Goal: Information Seeking & Learning: Learn about a topic

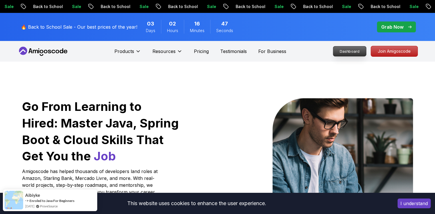
click at [355, 51] on p "Dashboard" at bounding box center [349, 51] width 33 height 10
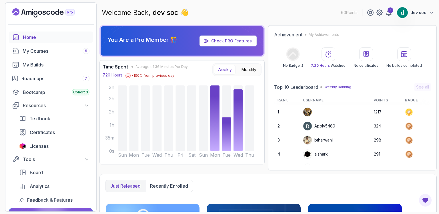
scroll to position [67, 0]
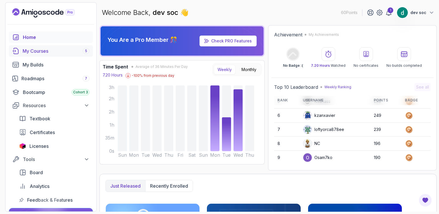
click at [40, 52] on div "My Courses 5" at bounding box center [56, 50] width 67 height 7
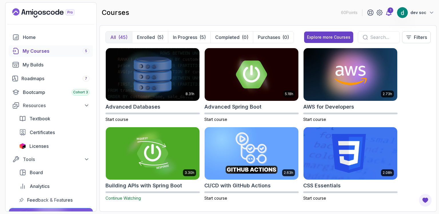
click at [389, 13] on icon at bounding box center [388, 12] width 7 height 7
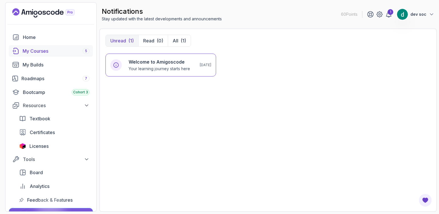
click at [31, 53] on div "My Courses 5" at bounding box center [56, 50] width 67 height 7
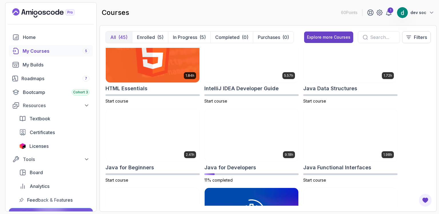
scroll to position [400, 0]
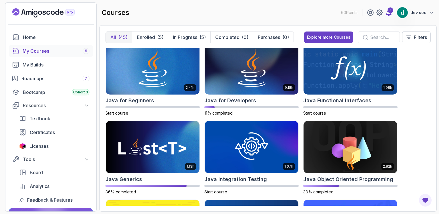
click at [391, 10] on div "1" at bounding box center [391, 10] width 6 height 6
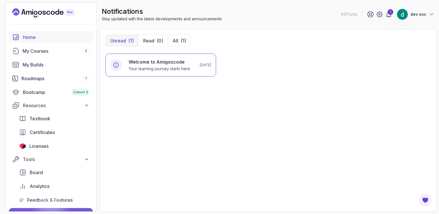
click at [28, 35] on div "Home" at bounding box center [56, 37] width 67 height 7
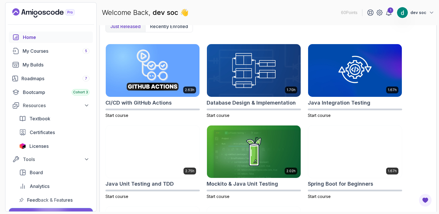
scroll to position [100, 0]
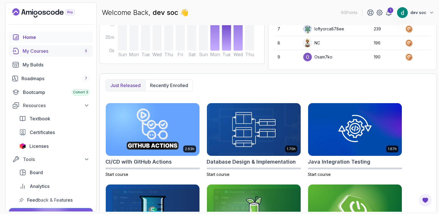
click at [41, 51] on div "My Courses 5" at bounding box center [56, 50] width 67 height 7
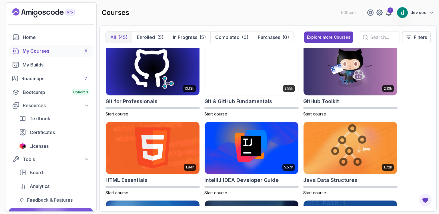
scroll to position [200, 0]
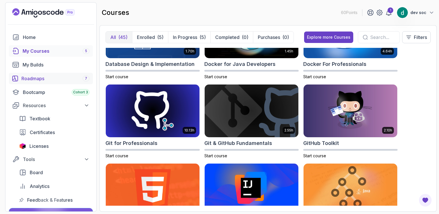
click at [55, 77] on div "Roadmaps 7" at bounding box center [55, 78] width 68 height 7
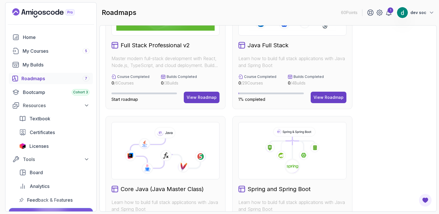
scroll to position [125, 0]
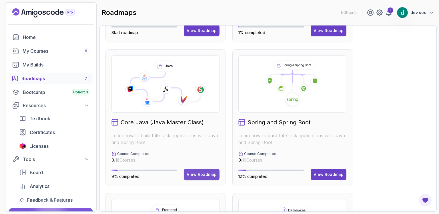
click at [205, 174] on div "View Roadmap" at bounding box center [202, 174] width 30 height 6
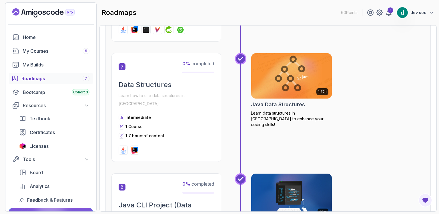
scroll to position [806, 0]
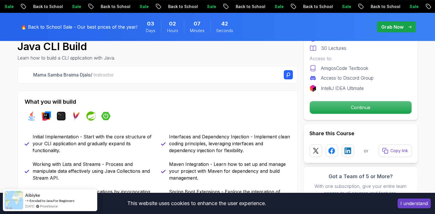
scroll to position [133, 0]
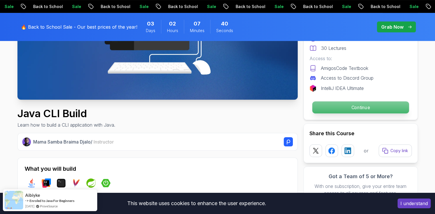
click at [367, 105] on p "Continue" at bounding box center [360, 107] width 97 height 12
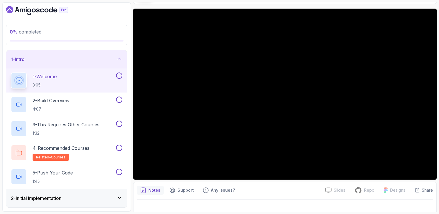
scroll to position [50, 0]
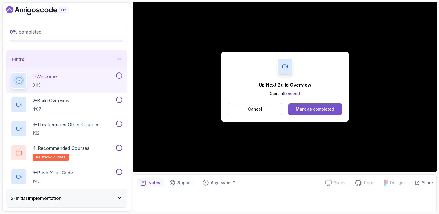
click at [312, 107] on div "Mark as completed" at bounding box center [315, 109] width 38 height 6
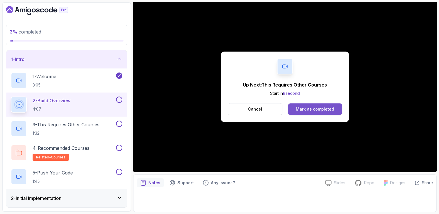
click at [309, 107] on div "Mark as completed" at bounding box center [315, 109] width 38 height 6
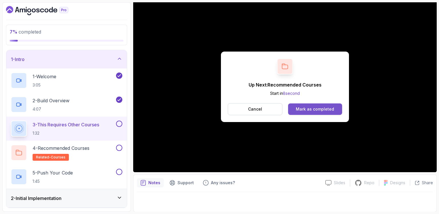
click at [318, 113] on button "Mark as completed" at bounding box center [315, 108] width 54 height 11
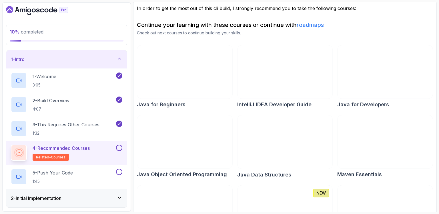
scroll to position [91, 0]
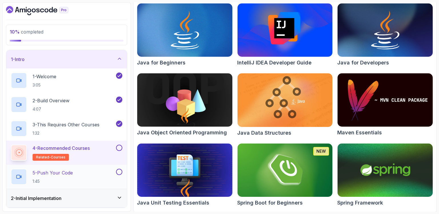
click at [69, 173] on p "5 - Push Your Code" at bounding box center [53, 172] width 40 height 7
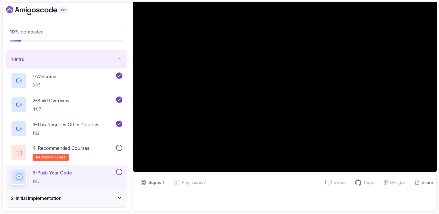
scroll to position [50, 0]
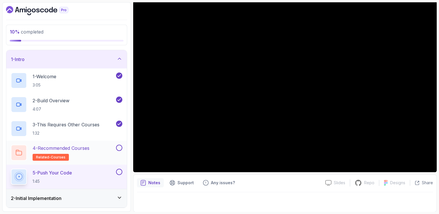
click at [122, 147] on button at bounding box center [119, 147] width 6 height 6
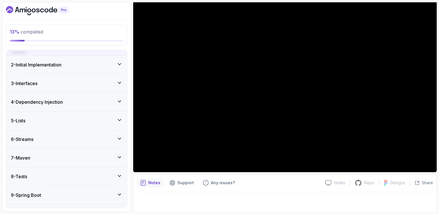
scroll to position [67, 0]
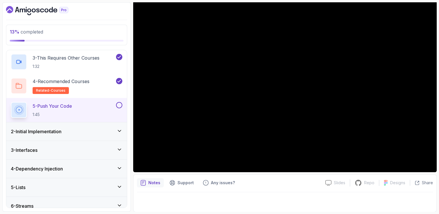
click at [120, 129] on icon at bounding box center [120, 131] width 6 height 6
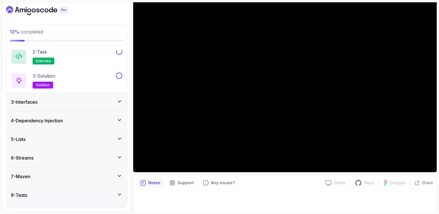
click at [107, 101] on div "3 - Interfaces" at bounding box center [66, 101] width 111 height 7
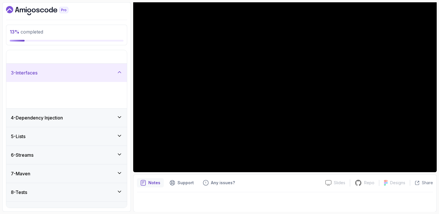
scroll to position [27, 0]
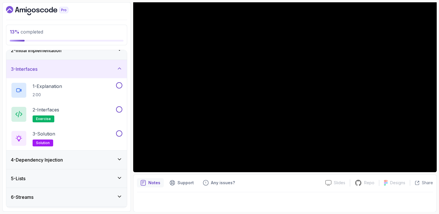
click at [78, 162] on div "4 - Dependency Injection" at bounding box center [66, 159] width 111 height 7
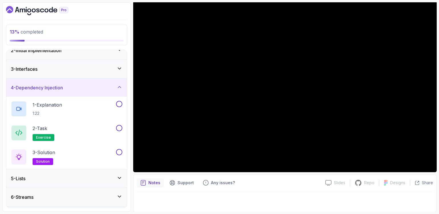
click at [62, 178] on div "5 - Lists" at bounding box center [66, 178] width 111 height 7
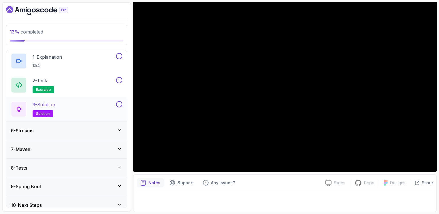
scroll to position [99, 0]
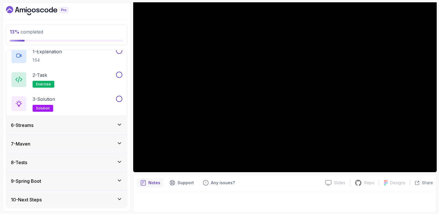
click at [53, 123] on div "6 - Streams" at bounding box center [66, 124] width 111 height 7
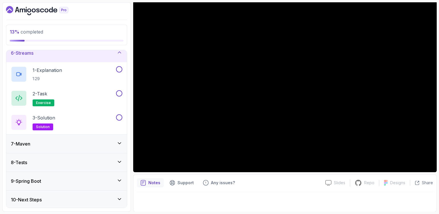
click at [65, 182] on div "9 - Spring Boot" at bounding box center [66, 180] width 111 height 7
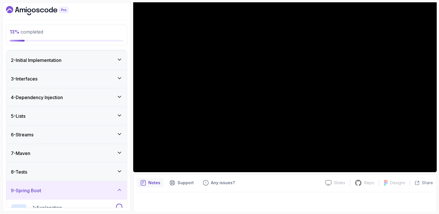
scroll to position [0, 0]
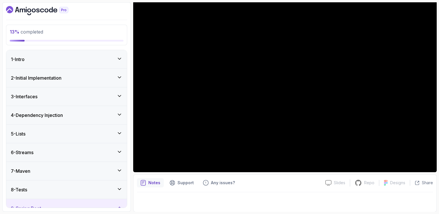
click at [119, 56] on icon at bounding box center [120, 59] width 6 height 6
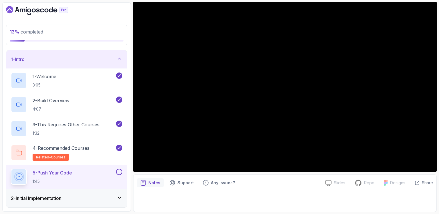
scroll to position [67, 0]
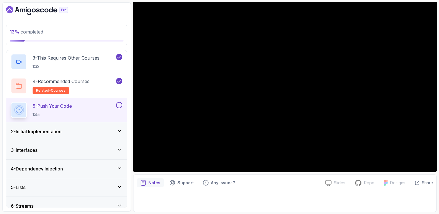
click at [111, 131] on div "2 - Initial Implementation" at bounding box center [66, 131] width 111 height 7
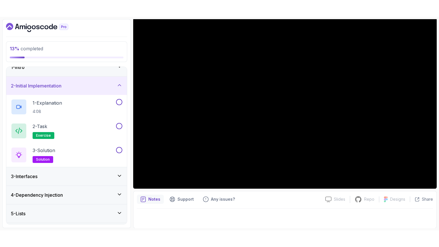
scroll to position [0, 0]
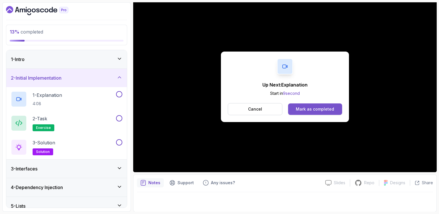
click at [317, 110] on div "Mark as completed" at bounding box center [315, 109] width 38 height 6
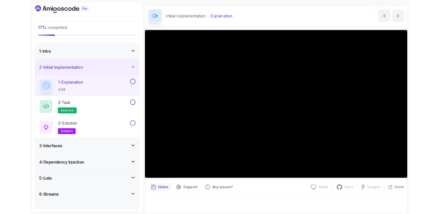
scroll to position [50, 0]
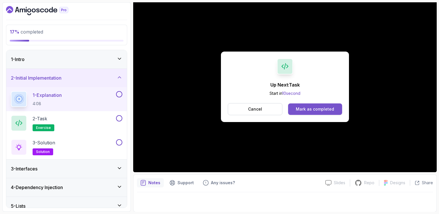
click at [320, 112] on button "Mark as completed" at bounding box center [315, 108] width 54 height 11
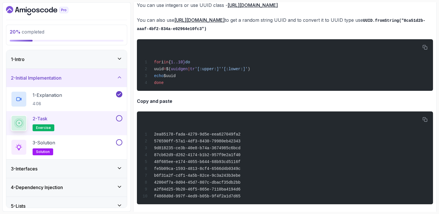
scroll to position [657, 0]
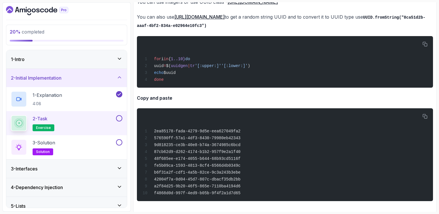
click at [120, 119] on button at bounding box center [119, 118] width 6 height 6
click at [123, 141] on div "3 - Solution solution" at bounding box center [66, 147] width 121 height 24
click at [120, 142] on button at bounding box center [119, 142] width 6 height 6
click at [87, 138] on div "3 - Solution solution" at bounding box center [66, 147] width 121 height 24
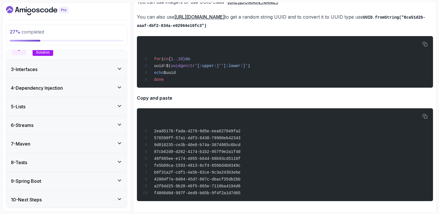
click at [47, 50] on span "solution" at bounding box center [43, 52] width 14 height 5
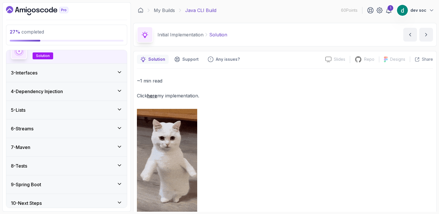
click at [47, 69] on div "3 - Interfaces" at bounding box center [66, 72] width 111 height 7
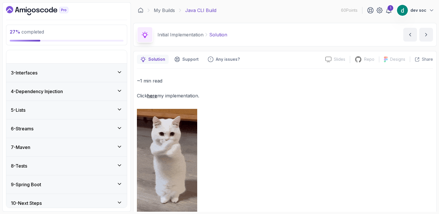
scroll to position [27, 0]
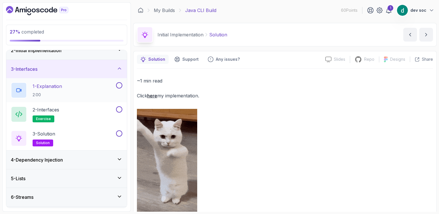
click at [77, 87] on div "1 - Explanation 2:00" at bounding box center [63, 90] width 104 height 16
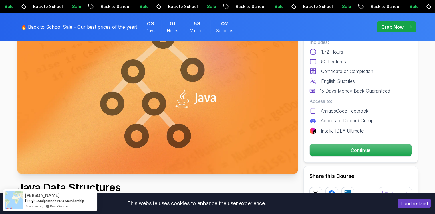
scroll to position [67, 0]
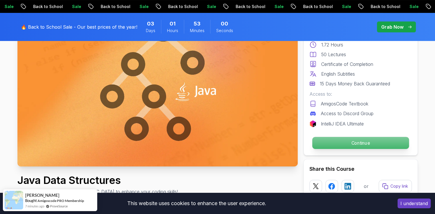
click at [346, 138] on p "Continue" at bounding box center [360, 143] width 97 height 12
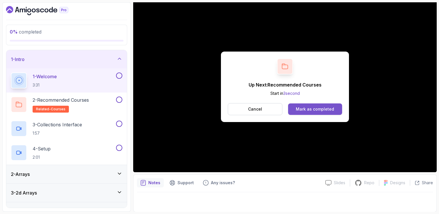
click at [315, 108] on div "Mark as completed" at bounding box center [315, 109] width 38 height 6
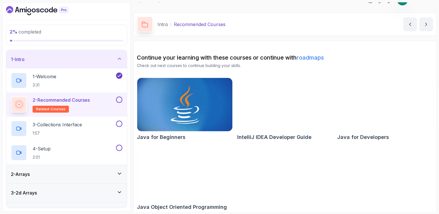
scroll to position [15, 0]
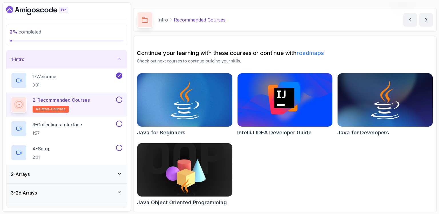
click at [119, 97] on button at bounding box center [119, 99] width 6 height 6
click at [81, 124] on p "3 - Collections Interface" at bounding box center [57, 124] width 49 height 7
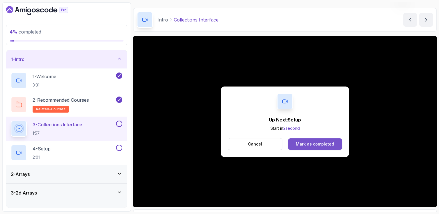
click at [330, 145] on div "Mark as completed" at bounding box center [315, 144] width 38 height 6
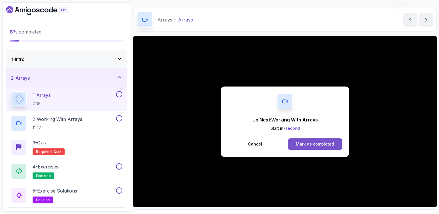
click at [318, 139] on button "Mark as completed" at bounding box center [315, 143] width 54 height 11
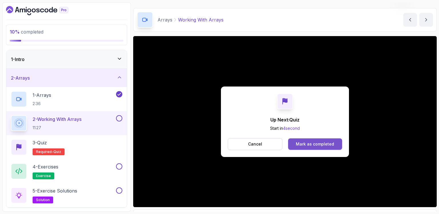
click at [319, 142] on div "Mark as completed" at bounding box center [315, 144] width 38 height 6
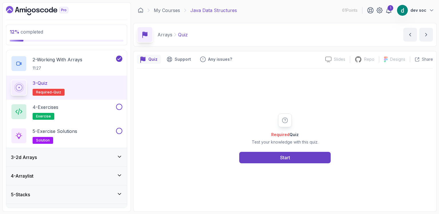
scroll to position [67, 0]
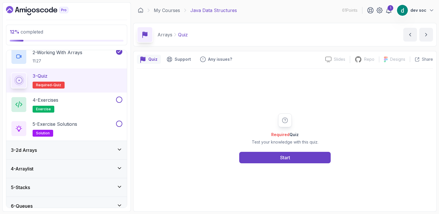
click at [81, 151] on div "3 - 2d Arrays" at bounding box center [66, 149] width 111 height 7
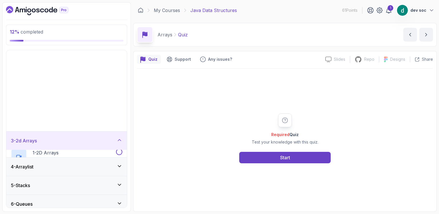
scroll to position [27, 0]
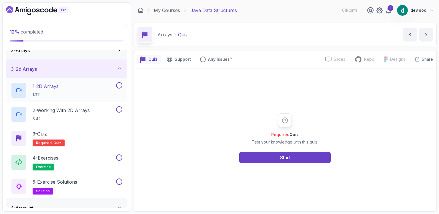
click at [83, 91] on div "1 - 2D Arrays 1:37" at bounding box center [63, 90] width 104 height 16
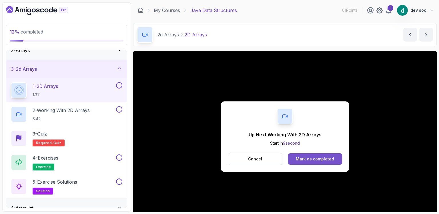
click at [314, 162] on button "Mark as completed" at bounding box center [315, 158] width 54 height 11
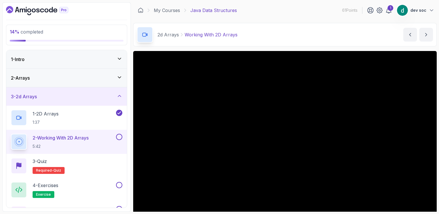
scroll to position [50, 0]
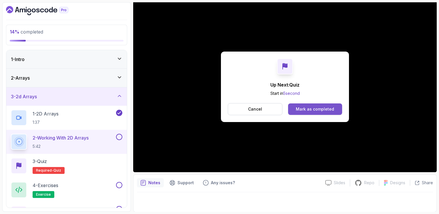
click at [307, 106] on div "Mark as completed" at bounding box center [315, 109] width 38 height 6
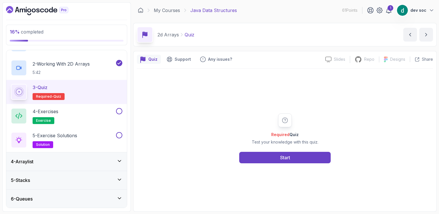
scroll to position [67, 0]
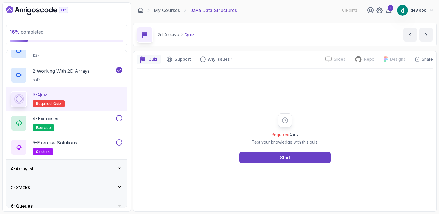
click at [104, 165] on div "4 - Arraylist" at bounding box center [66, 168] width 111 height 7
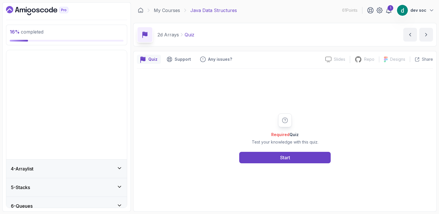
scroll to position [27, 0]
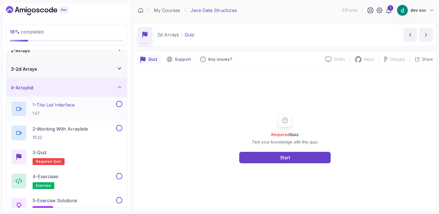
click at [75, 107] on p "1 - The List Interface" at bounding box center [54, 104] width 42 height 7
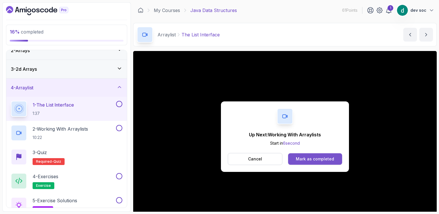
click at [315, 160] on div "Mark as completed" at bounding box center [315, 159] width 38 height 6
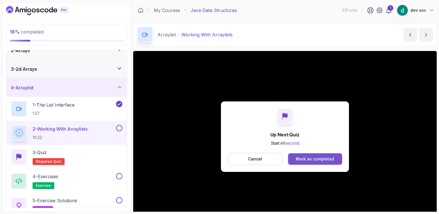
click at [324, 161] on div "Mark as completed" at bounding box center [315, 159] width 38 height 6
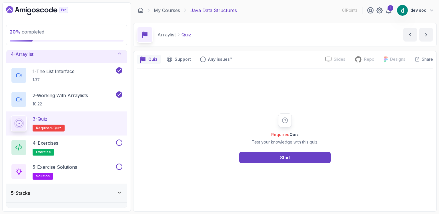
scroll to position [67, 0]
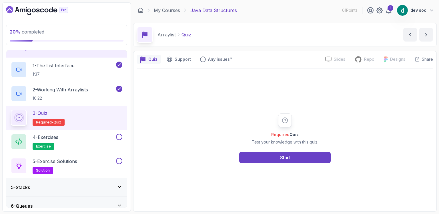
click at [51, 185] on div "5 - Stacks" at bounding box center [66, 187] width 111 height 7
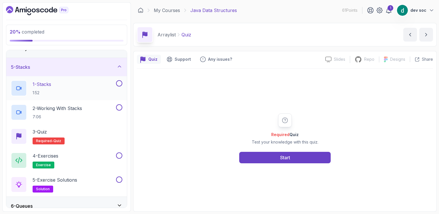
click at [64, 83] on div "1 - Stacks 1:52" at bounding box center [63, 88] width 104 height 16
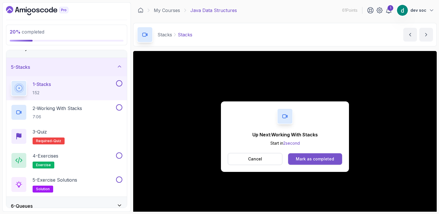
click at [320, 157] on div "Mark as completed" at bounding box center [315, 159] width 38 height 6
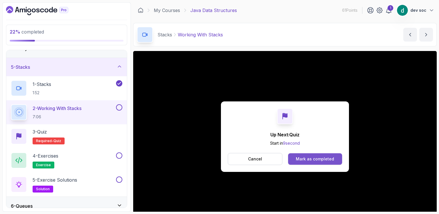
click at [314, 158] on div "Mark as completed" at bounding box center [315, 159] width 38 height 6
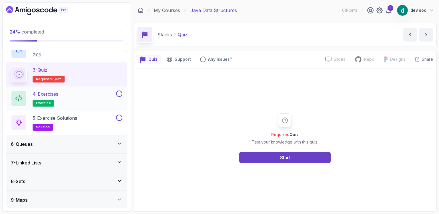
scroll to position [133, 0]
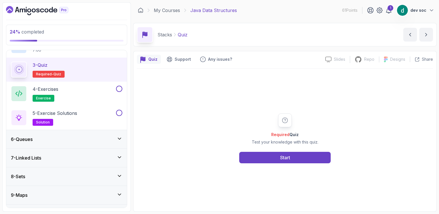
click at [119, 135] on icon at bounding box center [120, 138] width 6 height 6
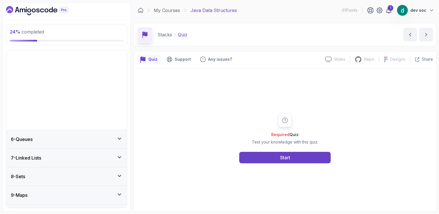
scroll to position [27, 0]
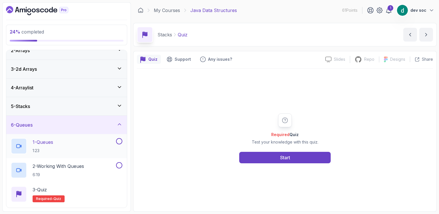
click at [56, 143] on div "1 - Queues 1:23" at bounding box center [63, 146] width 104 height 16
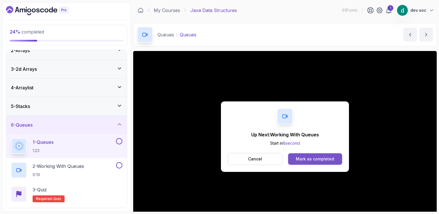
click at [320, 159] on div "Mark as completed" at bounding box center [315, 159] width 38 height 6
